Goal: Register for event/course

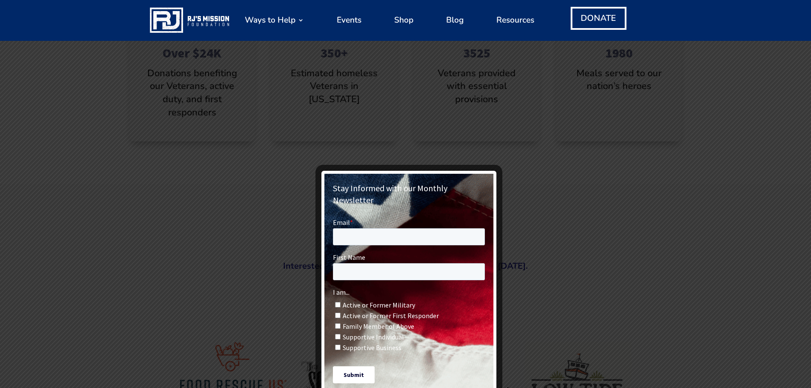
scroll to position [511, 0]
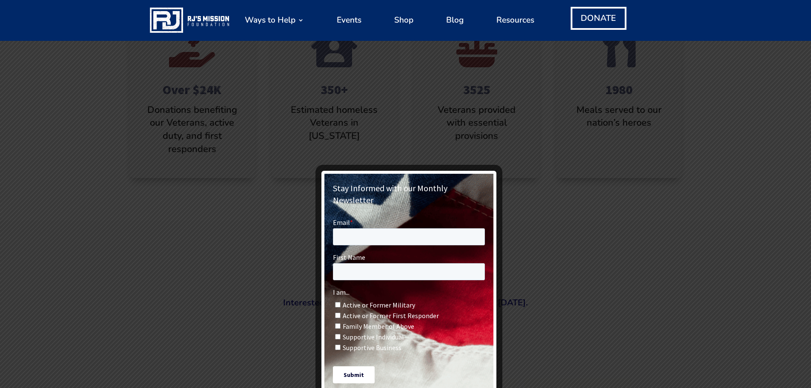
click at [468, 71] on div at bounding box center [405, 194] width 811 height 388
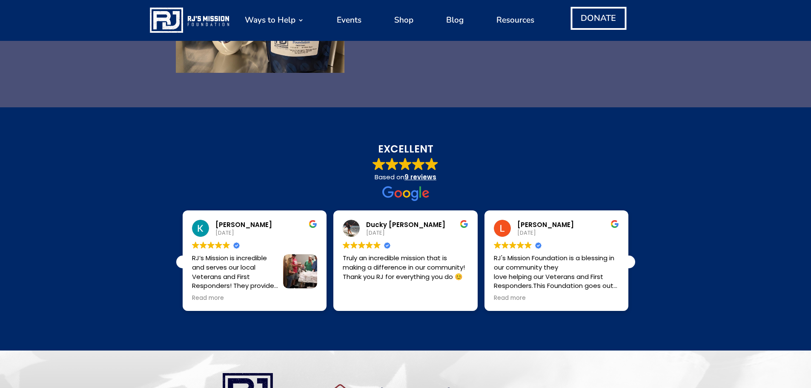
scroll to position [2239, 0]
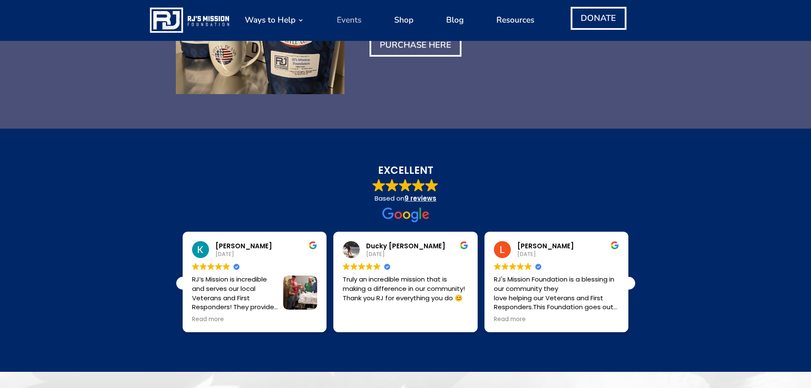
click at [346, 18] on link "Events" at bounding box center [349, 20] width 25 height 32
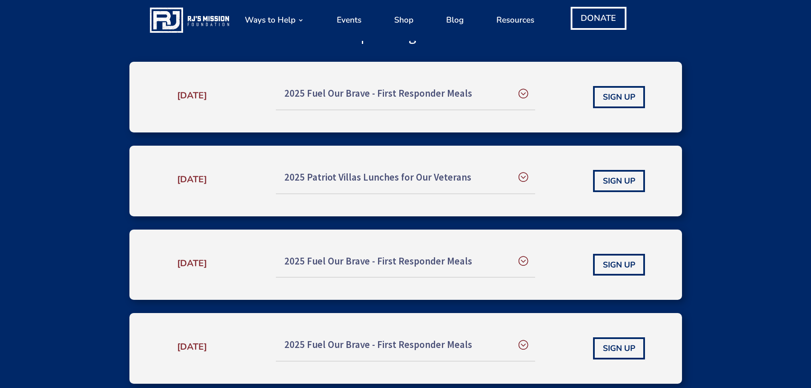
scroll to position [340, 0]
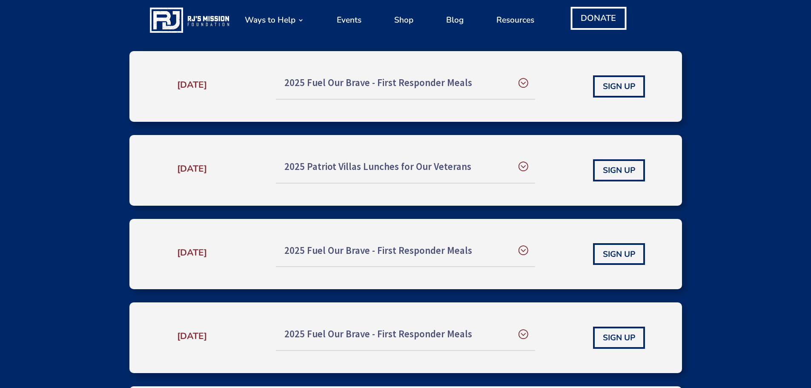
click at [522, 80] on h5 "2025 Fuel Our Brave - First Responder Meals" at bounding box center [405, 82] width 243 height 15
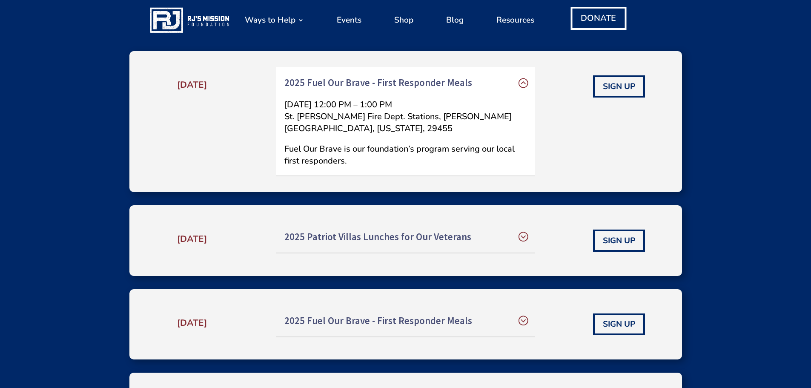
click at [423, 82] on h5 "2025 Fuel Our Brave - First Responder Meals" at bounding box center [405, 82] width 243 height 15
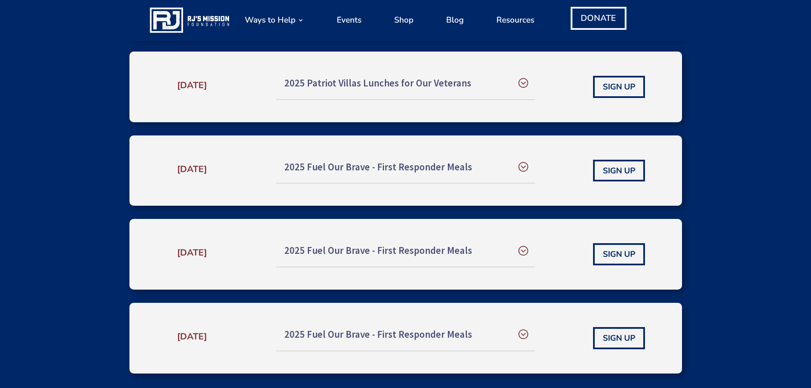
scroll to position [426, 0]
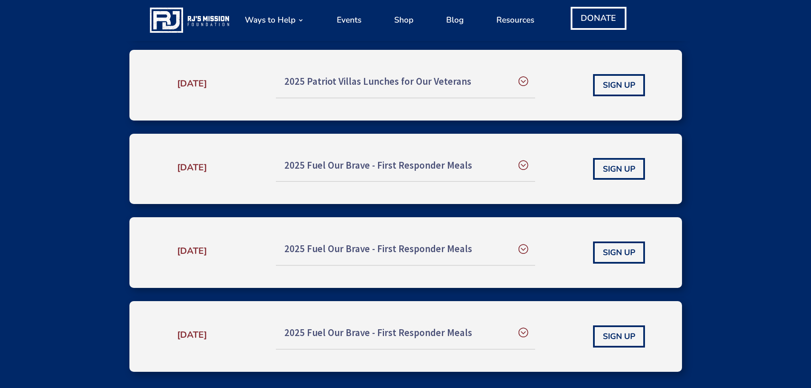
click at [408, 167] on h5 "2025 Fuel Our Brave - First Responder Meals" at bounding box center [405, 165] width 243 height 15
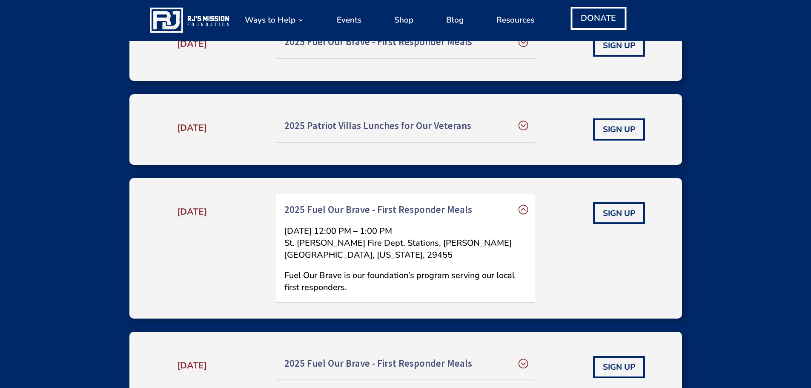
scroll to position [255, 0]
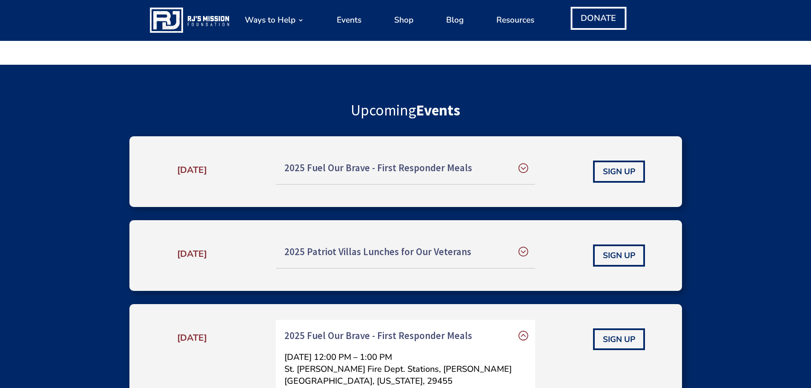
click at [526, 166] on h5 "2025 Fuel Our Brave - First Responder Meals" at bounding box center [405, 167] width 243 height 15
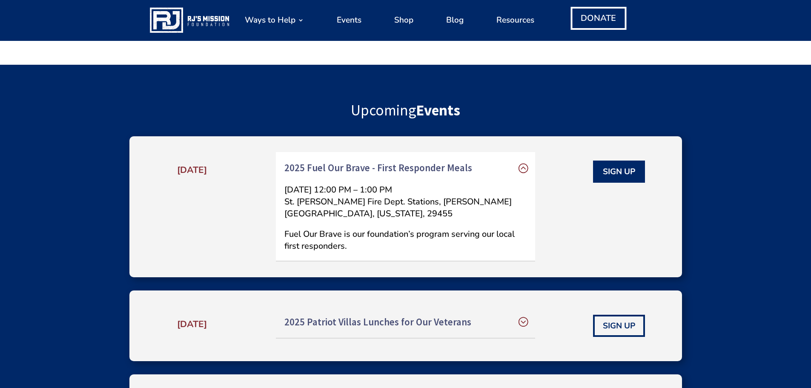
click at [616, 173] on link "SIGN UP" at bounding box center [619, 171] width 52 height 22
